Goal: Task Accomplishment & Management: Manage account settings

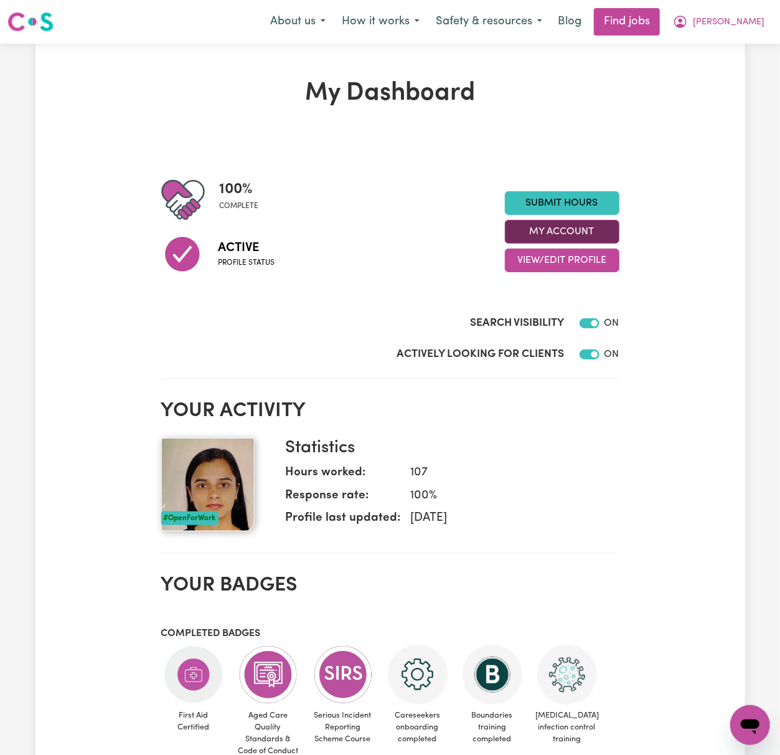
click at [594, 230] on button "My Account" at bounding box center [562, 232] width 115 height 24
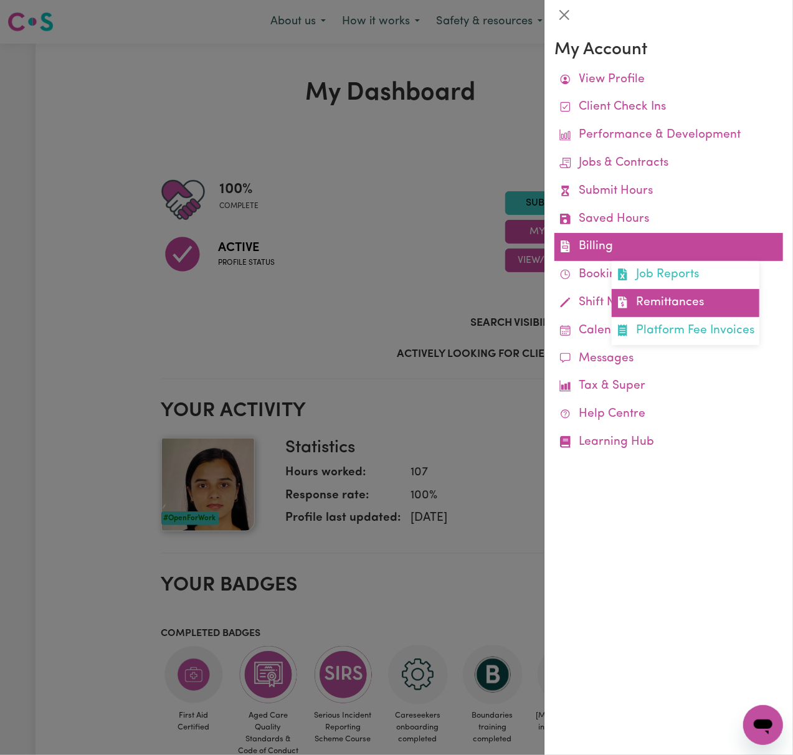
click at [654, 295] on link "Remittances" at bounding box center [685, 303] width 148 height 28
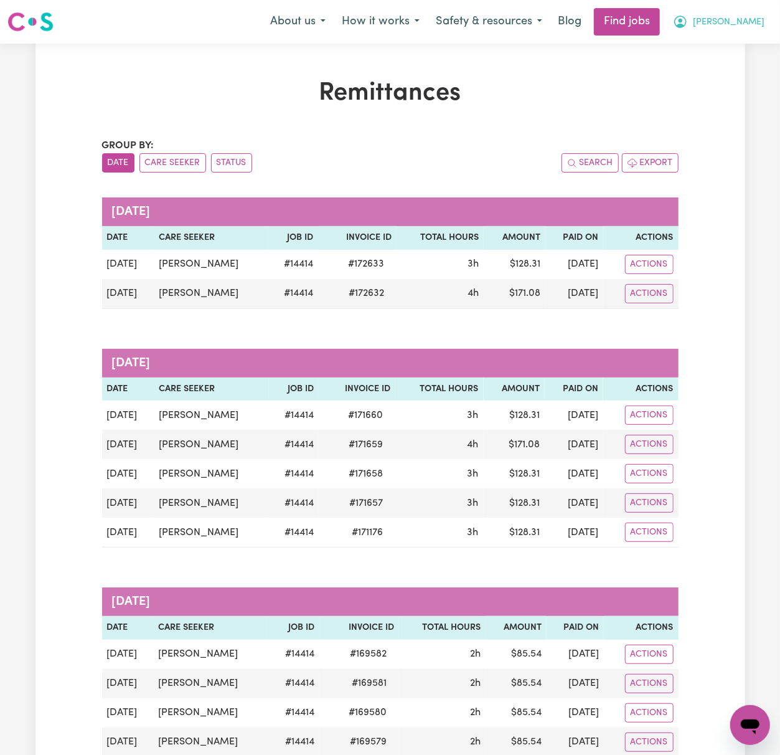
click at [748, 22] on span "[PERSON_NAME]" at bounding box center [729, 23] width 72 height 14
click at [758, 93] on link "Logout" at bounding box center [723, 95] width 98 height 24
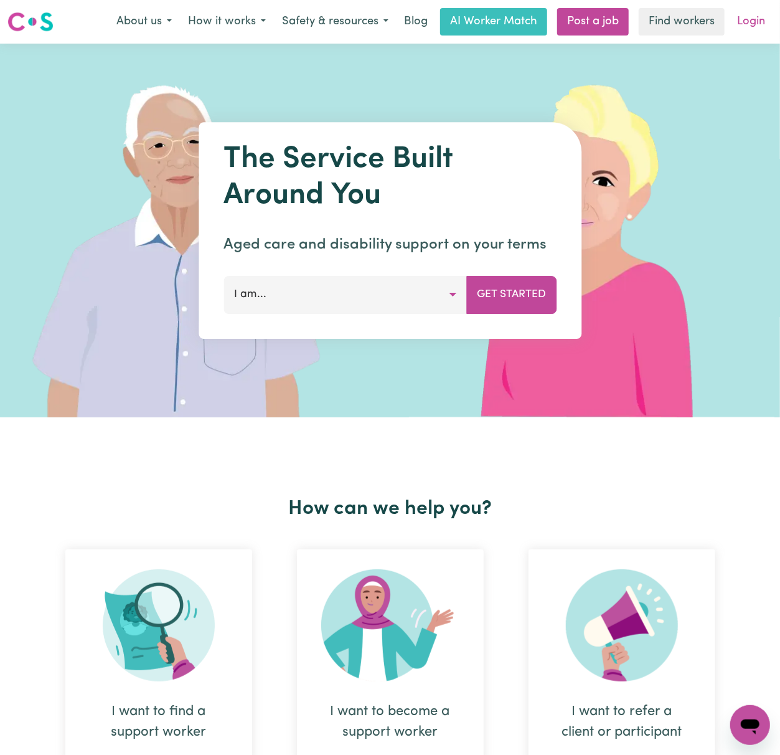
click at [765, 27] on link "Login" at bounding box center [751, 21] width 43 height 27
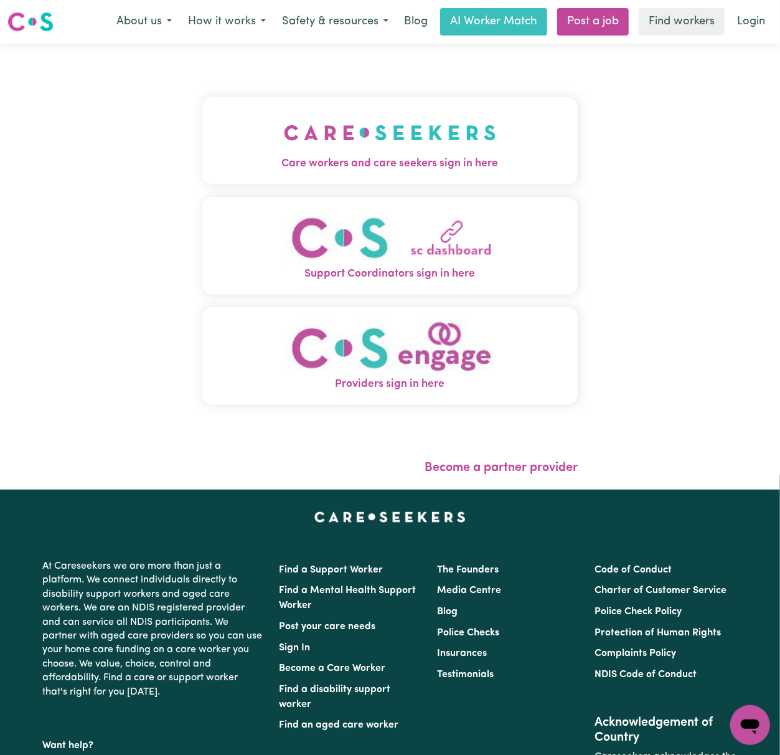
click at [396, 128] on img "Care workers and care seekers sign in here" at bounding box center [390, 133] width 212 height 46
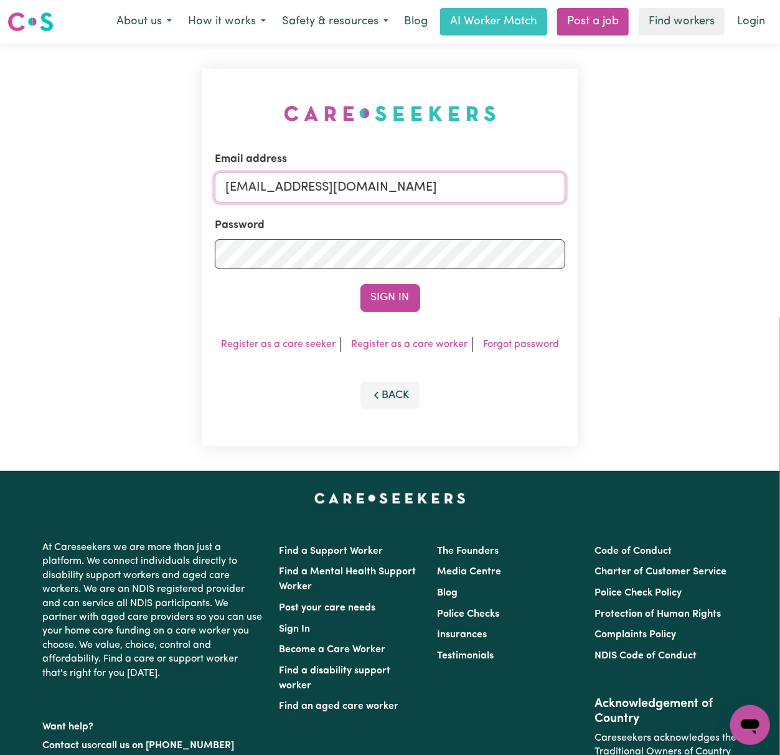
drag, startPoint x: 289, startPoint y: 187, endPoint x: 840, endPoint y: 184, distance: 551.1
click at [780, 184] on html "Menu About us How it works Safety & resources Blog AI Worker Match Post a job F…" at bounding box center [390, 503] width 780 height 1006
paste input "[EMAIL_ADDRESS][DOMAIN_NAME]"
type input "superuser~[EMAIL_ADDRESS][DOMAIN_NAME]"
click at [361, 284] on button "Sign In" at bounding box center [391, 297] width 60 height 27
